Goal: Contribute content: Add original content to the website for others to see

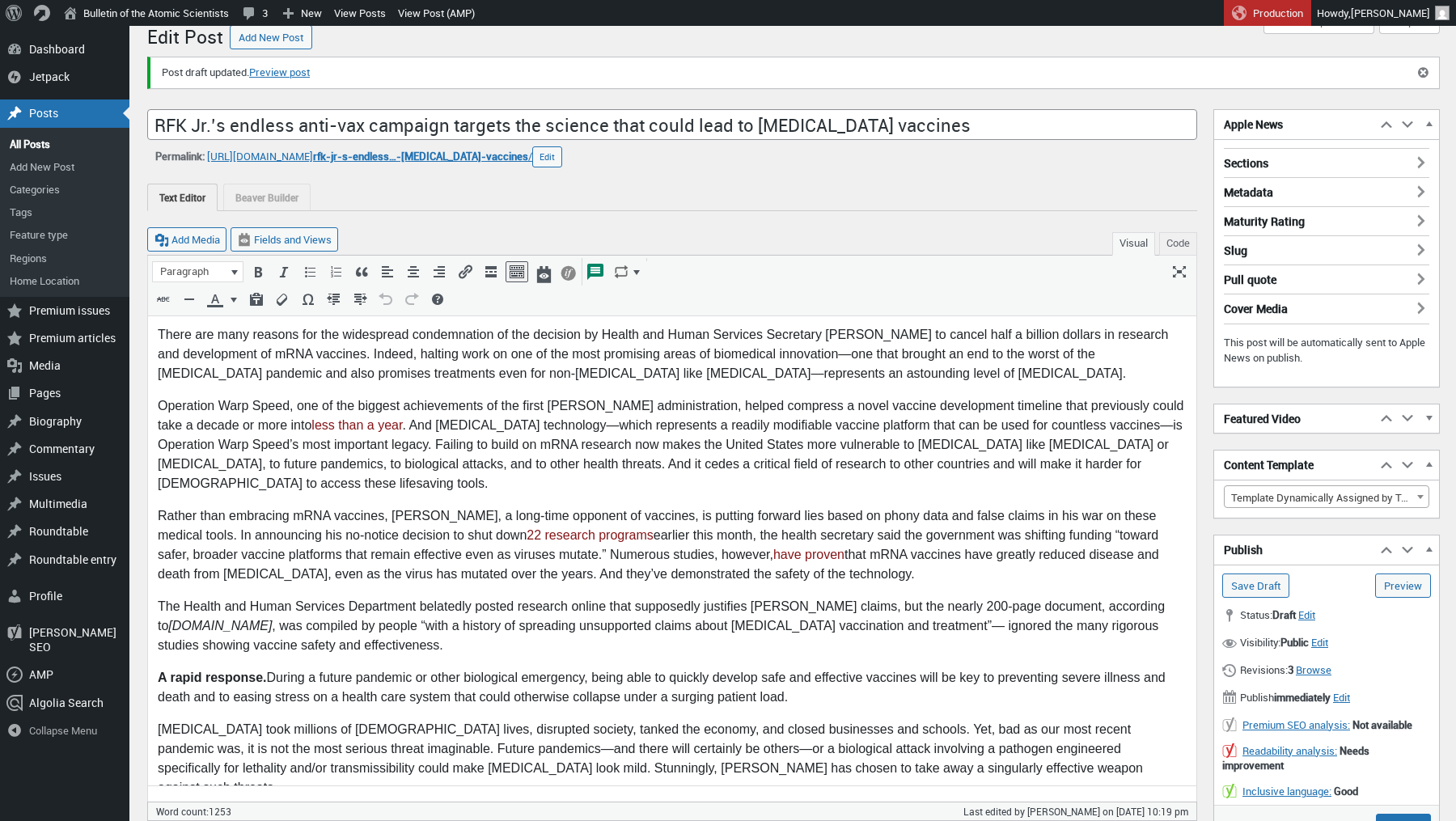
scroll to position [21, 0]
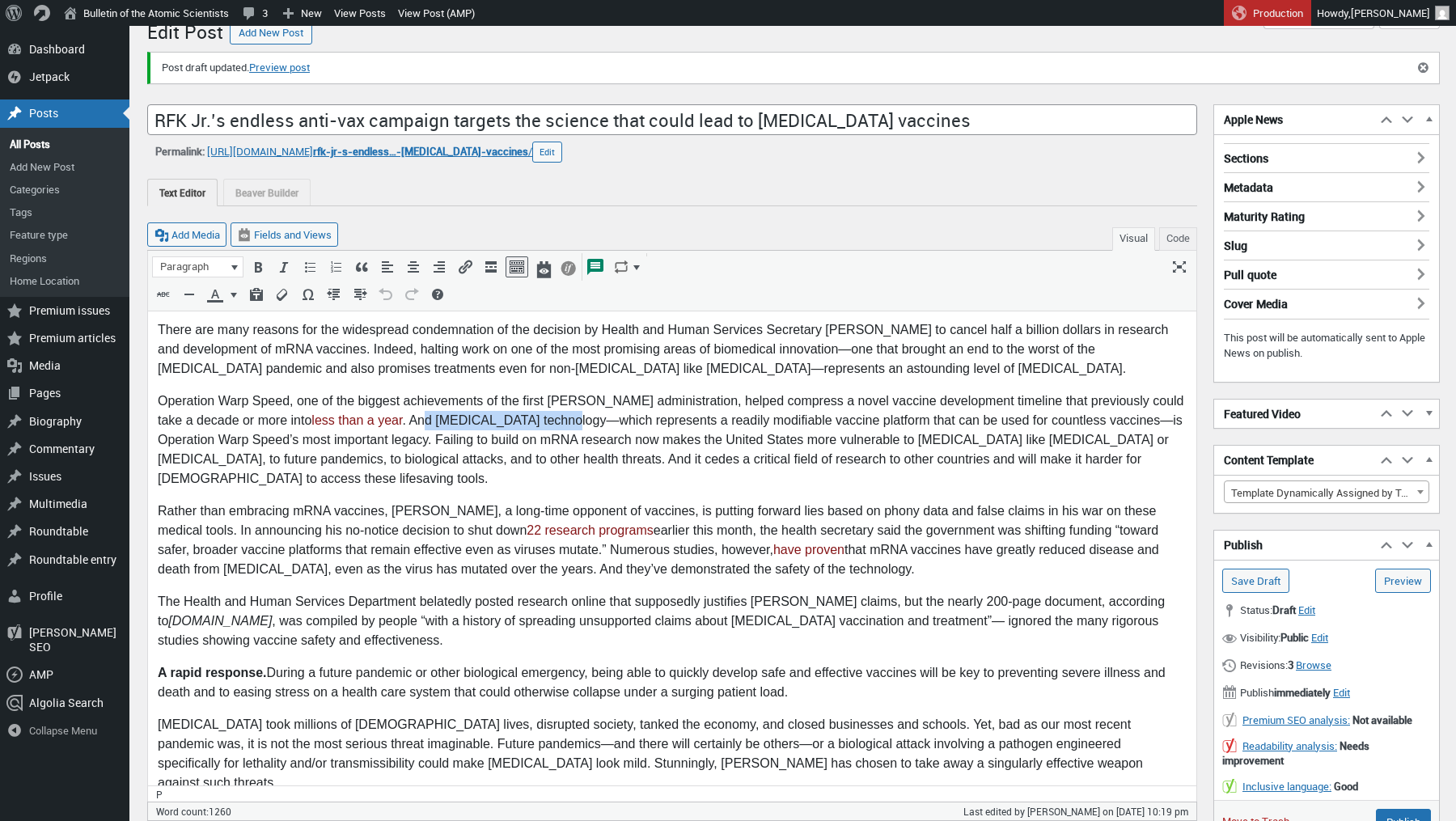
drag, startPoint x: 391, startPoint y: 417, endPoint x: 535, endPoint y: 417, distance: 144.0
click at [535, 417] on p "Operation Warp Speed, one of the biggest achievements of the first Trump admini…" at bounding box center [672, 438] width 1028 height 97
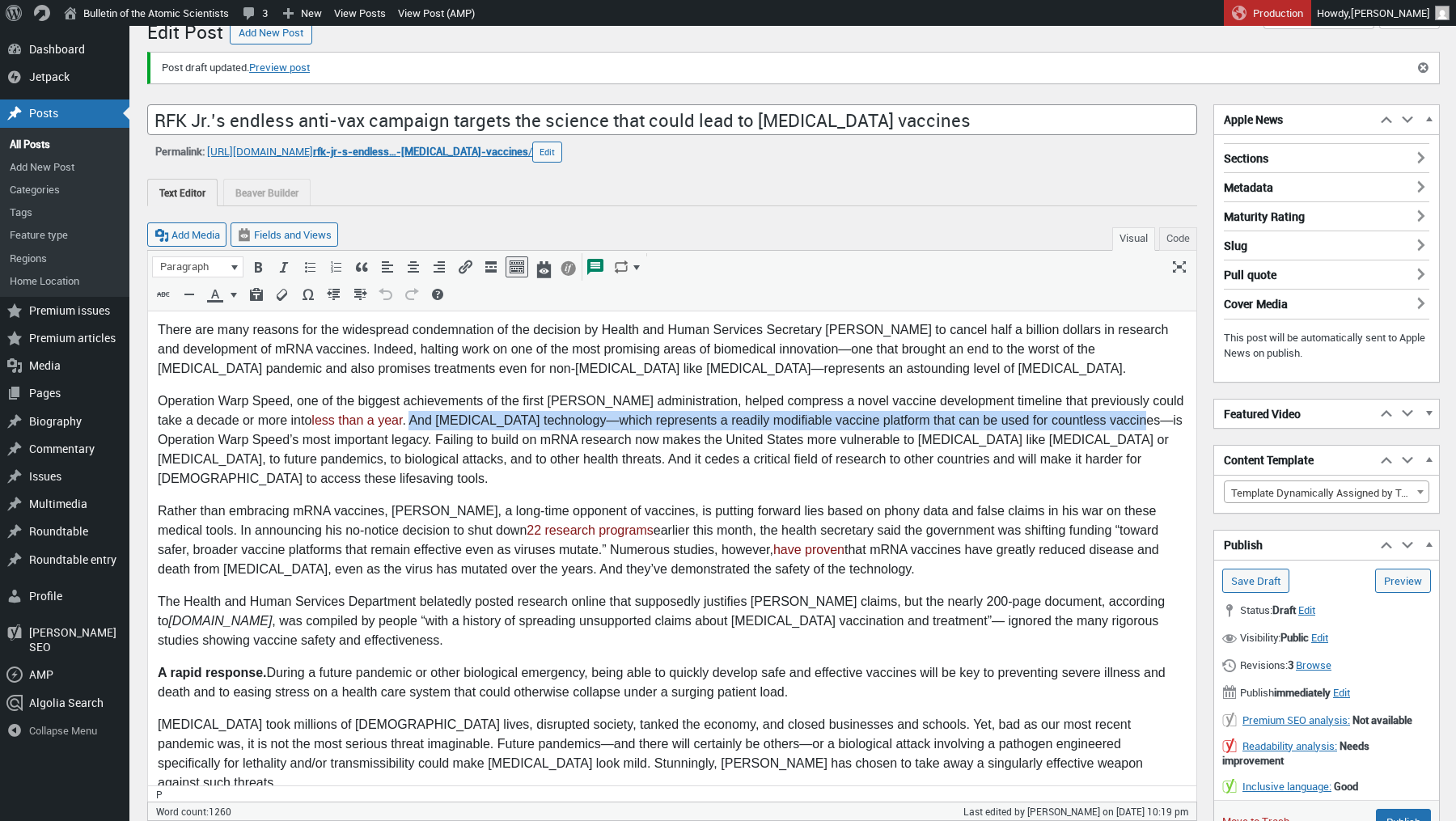
drag, startPoint x: 378, startPoint y: 421, endPoint x: 1105, endPoint y: 417, distance: 727.0
click at [1105, 417] on p "Operation Warp Speed, one of the biggest achievements of the first Trump admini…" at bounding box center [672, 438] width 1028 height 97
copy p "And mRNA vaccine technology—which represents a readily modifiable vaccine platf…"
click at [955, 421] on p "Operation Warp Speed, one of the biggest achievements of the first Trump admini…" at bounding box center [672, 438] width 1028 height 97
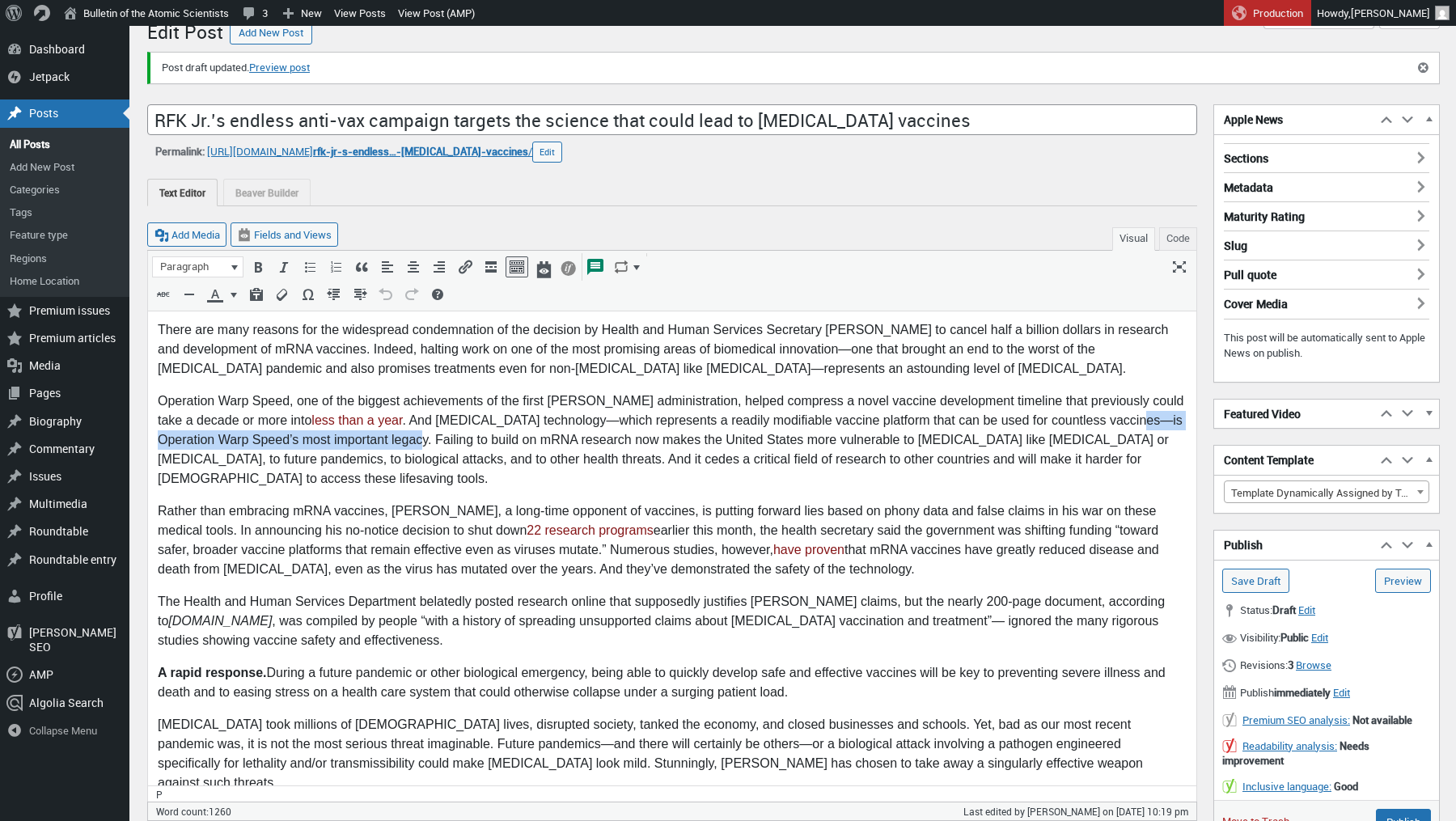
drag, startPoint x: 1105, startPoint y: 422, endPoint x: 433, endPoint y: 439, distance: 672.2
click at [433, 439] on p "Operation Warp Speed, one of the biggest achievements of the first Trump admini…" at bounding box center [672, 438] width 1028 height 97
copy p "—is Operation Warp Speed’s most important legacy."
click at [746, 454] on p "Operation Warp Speed, one of the biggest achievements of the first Trump admini…" at bounding box center [672, 438] width 1028 height 97
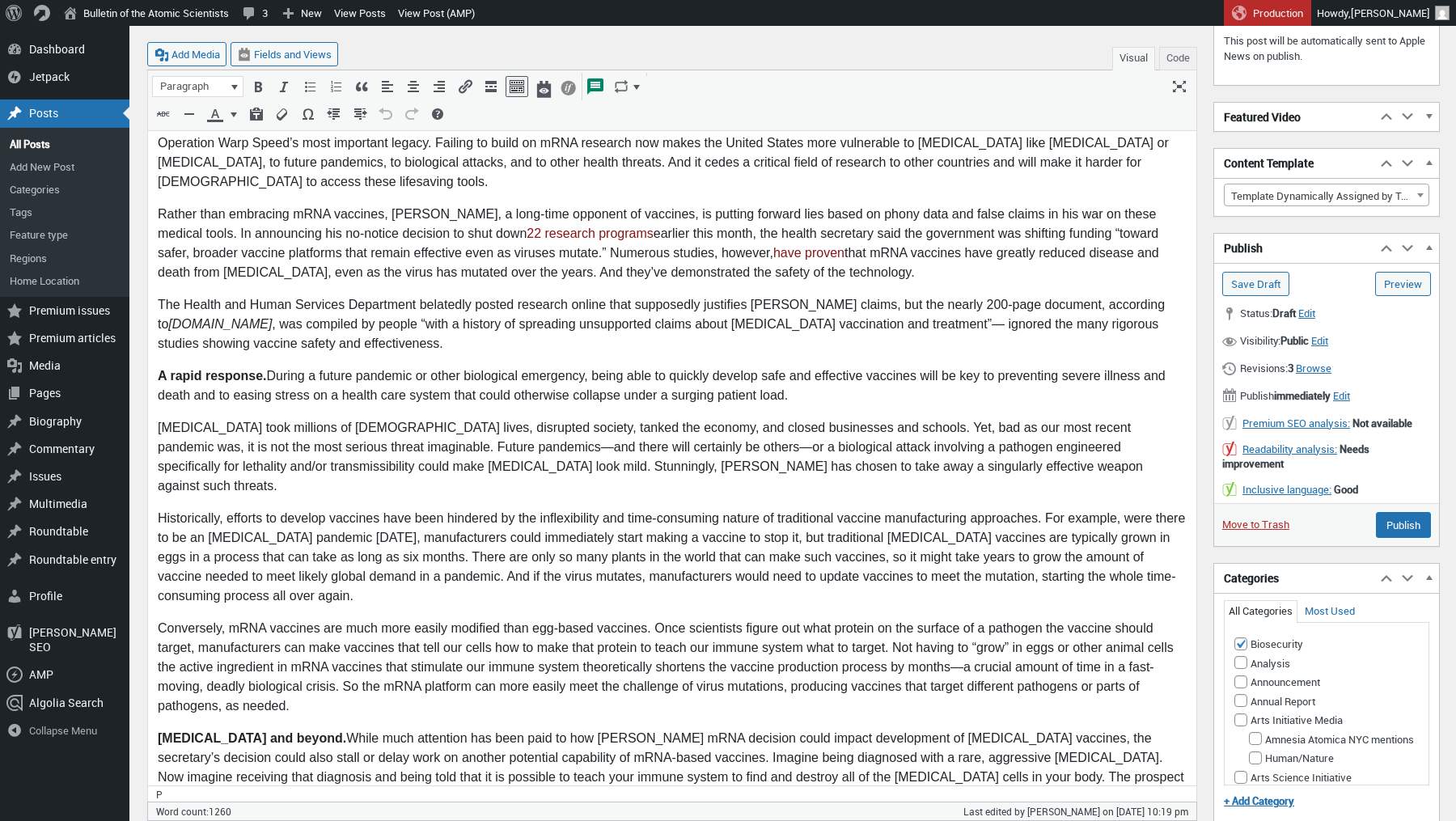
scroll to position [316, 0]
click at [678, 595] on body "There are many reasons for the widespread condemnation of the decision by Healt…" at bounding box center [672, 645] width 1028 height 1244
click at [773, 258] on link "have proven" at bounding box center [808, 253] width 72 height 14
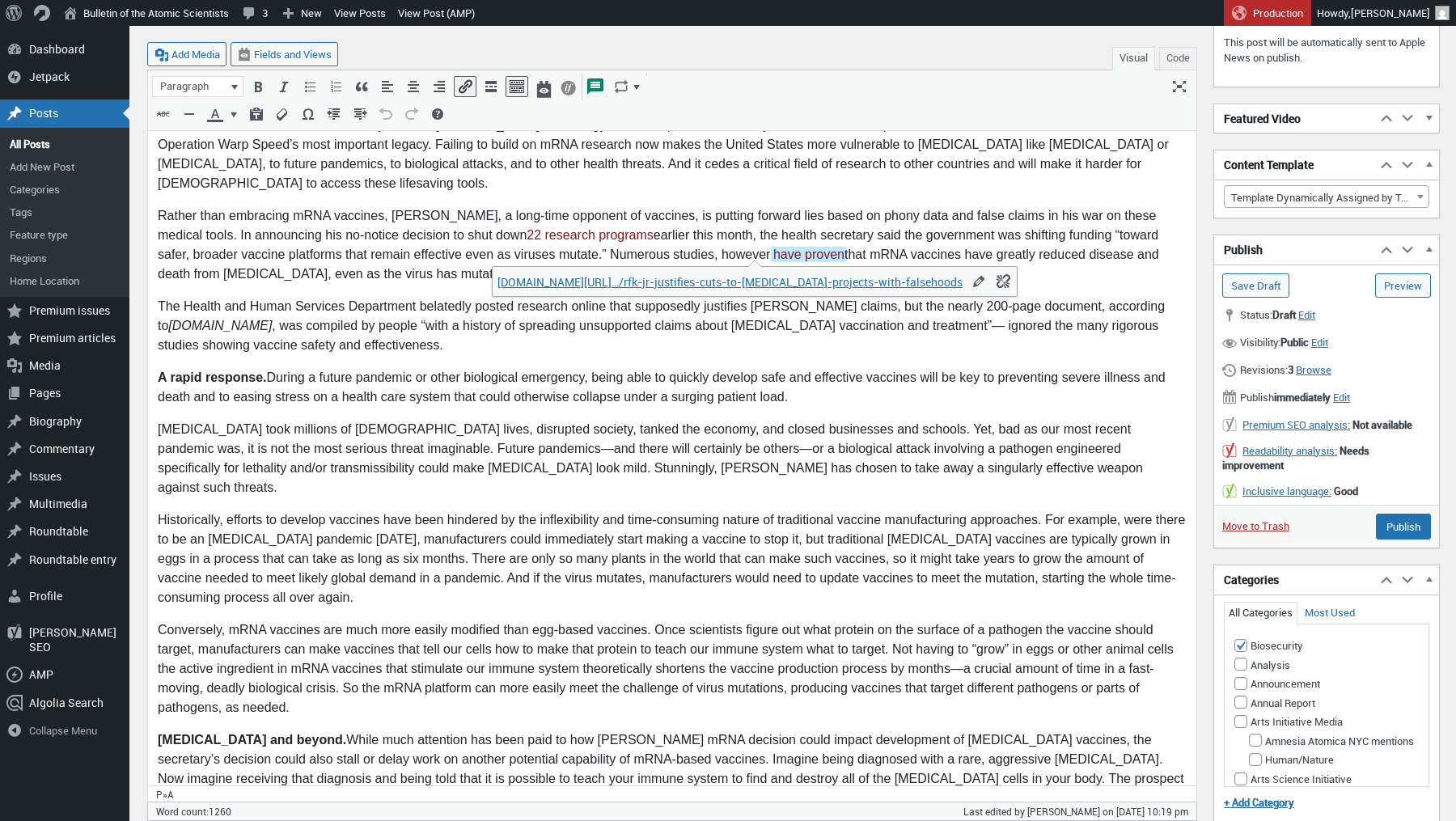
click at [749, 280] on link "factcheck.org/…/rfk-jr-justifies-cuts-to-mrna-vaccine-projects-with-falsehoods" at bounding box center [730, 282] width 465 height 16
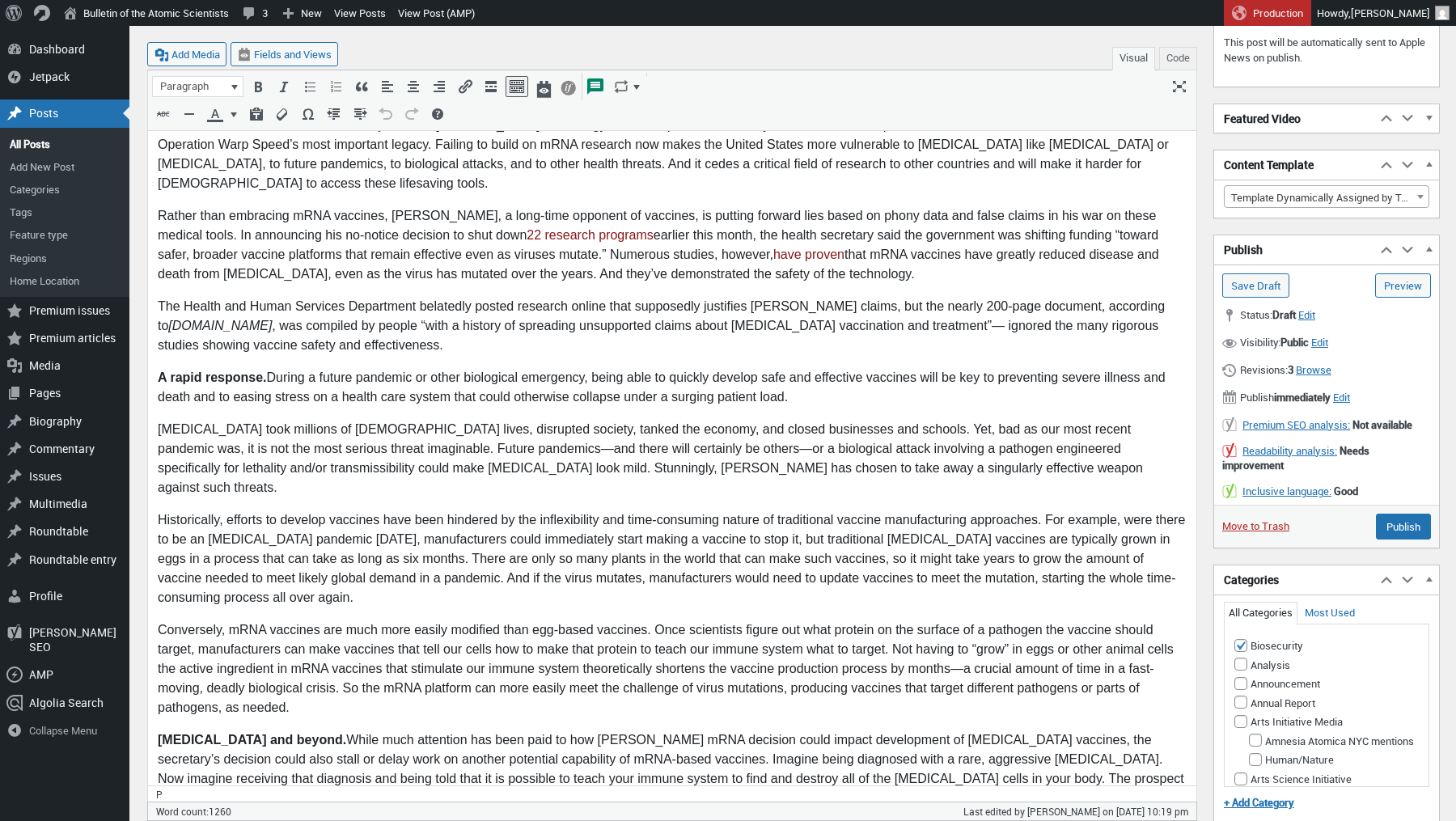
click at [902, 246] on p "Rather than embracing mRNA vaccines, Kennedy, a long-time opponent of vaccines,…" at bounding box center [672, 243] width 1028 height 77
drag, startPoint x: 963, startPoint y: 248, endPoint x: 921, endPoint y: 257, distance: 43.0
click at [921, 257] on p "Rather than embracing mRNA vaccines, Kennedy, a long-time opponent of vaccines,…" at bounding box center [672, 243] width 1028 height 77
click at [771, 257] on link "have proven" at bounding box center [808, 253] width 75 height 14
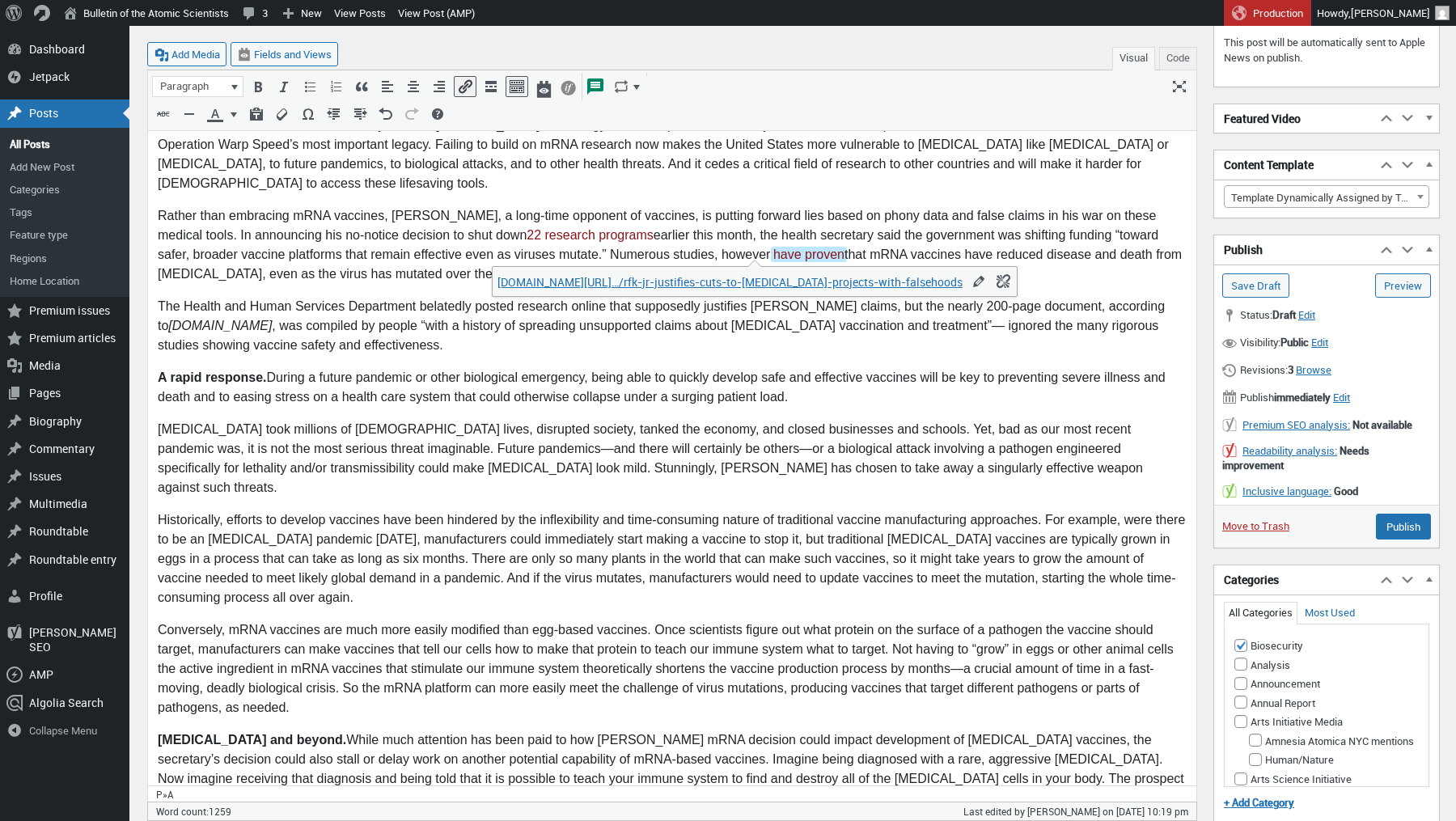
click at [725, 280] on link "factcheck.org/…/rfk-jr-justifies-cuts-to-mrna-vaccine-projects-with-falsehoods" at bounding box center [730, 282] width 465 height 16
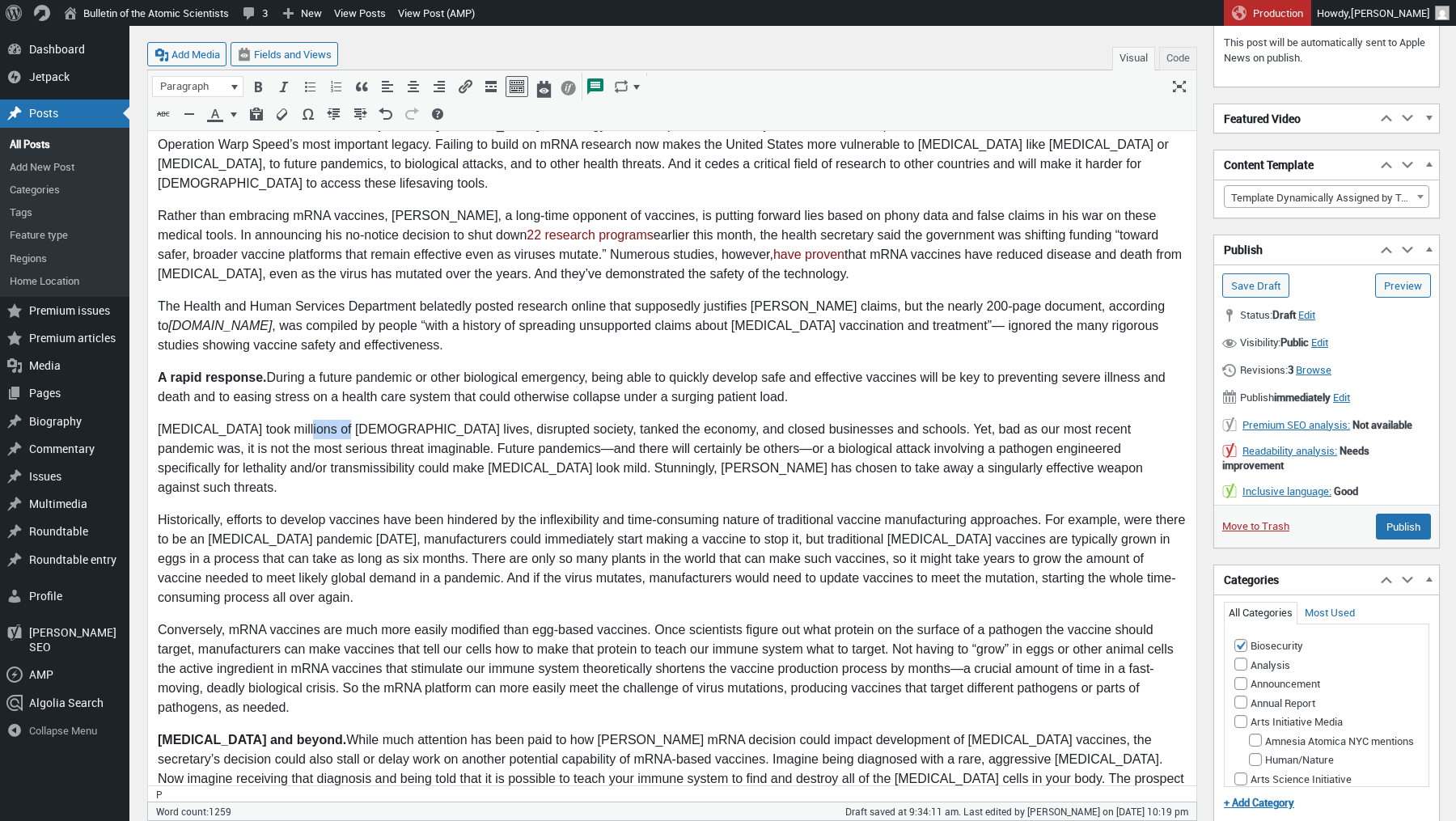
drag, startPoint x: 347, startPoint y: 426, endPoint x: 300, endPoint y: 426, distance: 47.0
click at [300, 426] on p "COVID took millions of American lives, disrupted society, tanked the economy, a…" at bounding box center [672, 457] width 1028 height 77
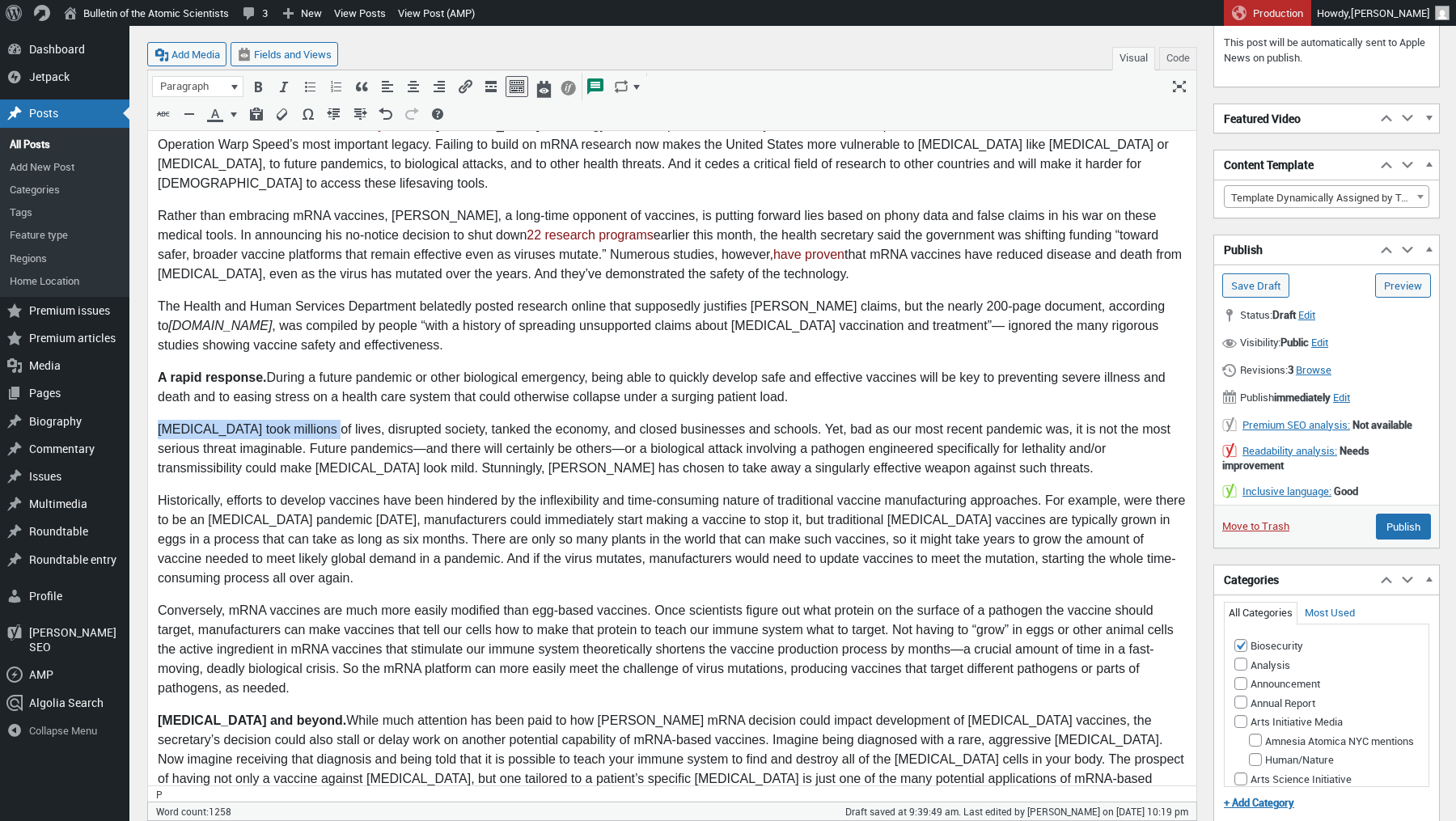
drag, startPoint x: 320, startPoint y: 430, endPoint x: 154, endPoint y: 421, distance: 166.2
click at [154, 421] on html "There are many reasons for the widespread condemnation of the decision by Healt…" at bounding box center [672, 636] width 1048 height 1244
copy p "COVID took millions of lives,"
click at [655, 407] on body "There are many reasons for the widespread condemnation of the decision by Healt…" at bounding box center [672, 636] width 1028 height 1224
click at [1268, 282] on input "Save Draft" at bounding box center [1255, 285] width 67 height 25
